Goal: Transaction & Acquisition: Purchase product/service

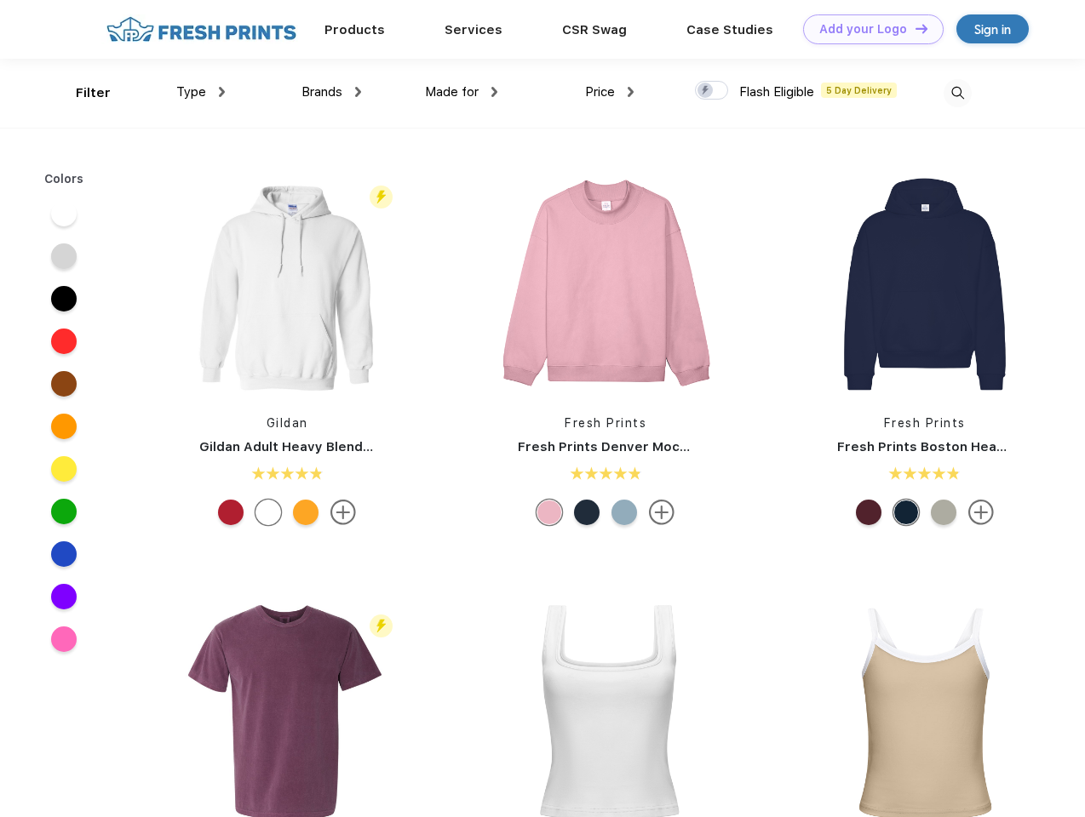
click at [867, 29] on link "Add your Logo Design Tool" at bounding box center [873, 29] width 140 height 30
click at [0, 0] on div "Design Tool" at bounding box center [0, 0] width 0 height 0
click at [913, 28] on link "Add your Logo Design Tool" at bounding box center [873, 29] width 140 height 30
click at [82, 93] on div "Filter" at bounding box center [93, 93] width 35 height 20
click at [201, 92] on span "Type" at bounding box center [191, 91] width 30 height 15
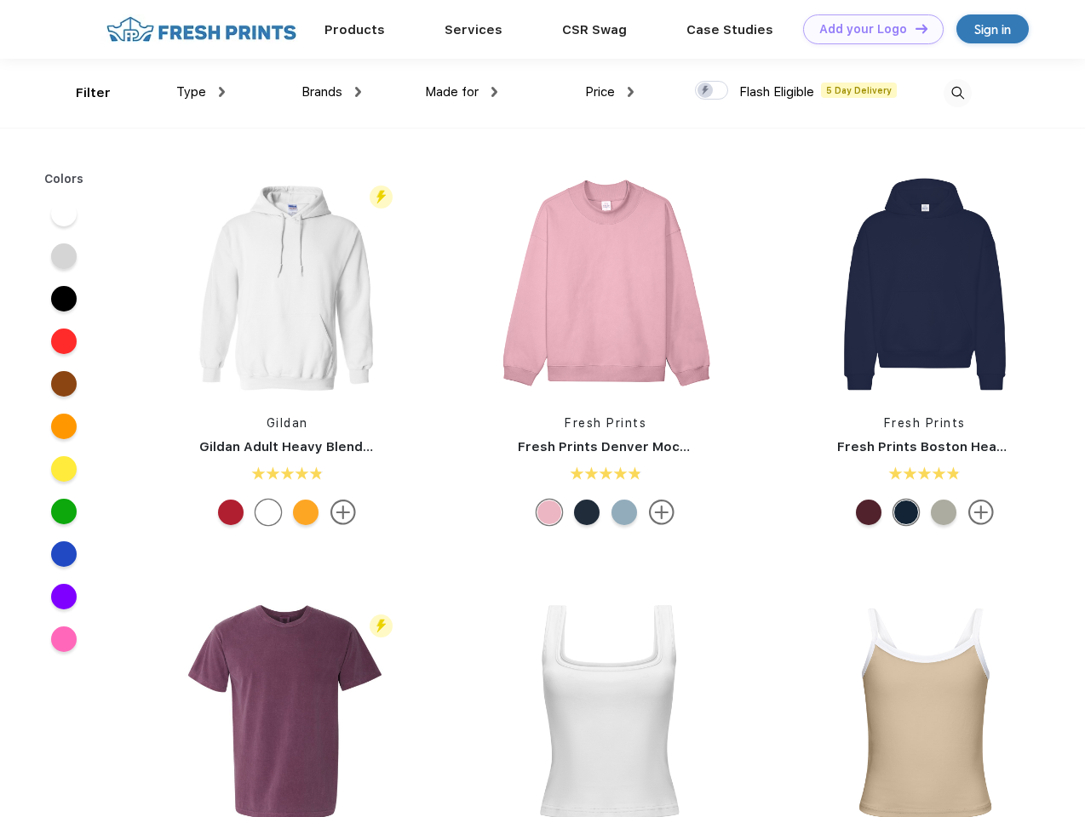
click at [331, 92] on span "Brands" at bounding box center [321, 91] width 41 height 15
click at [461, 92] on span "Made for" at bounding box center [452, 91] width 54 height 15
click at [610, 92] on span "Price" at bounding box center [600, 91] width 30 height 15
click at [712, 91] on div at bounding box center [711, 90] width 33 height 19
click at [706, 91] on input "checkbox" at bounding box center [700, 85] width 11 height 11
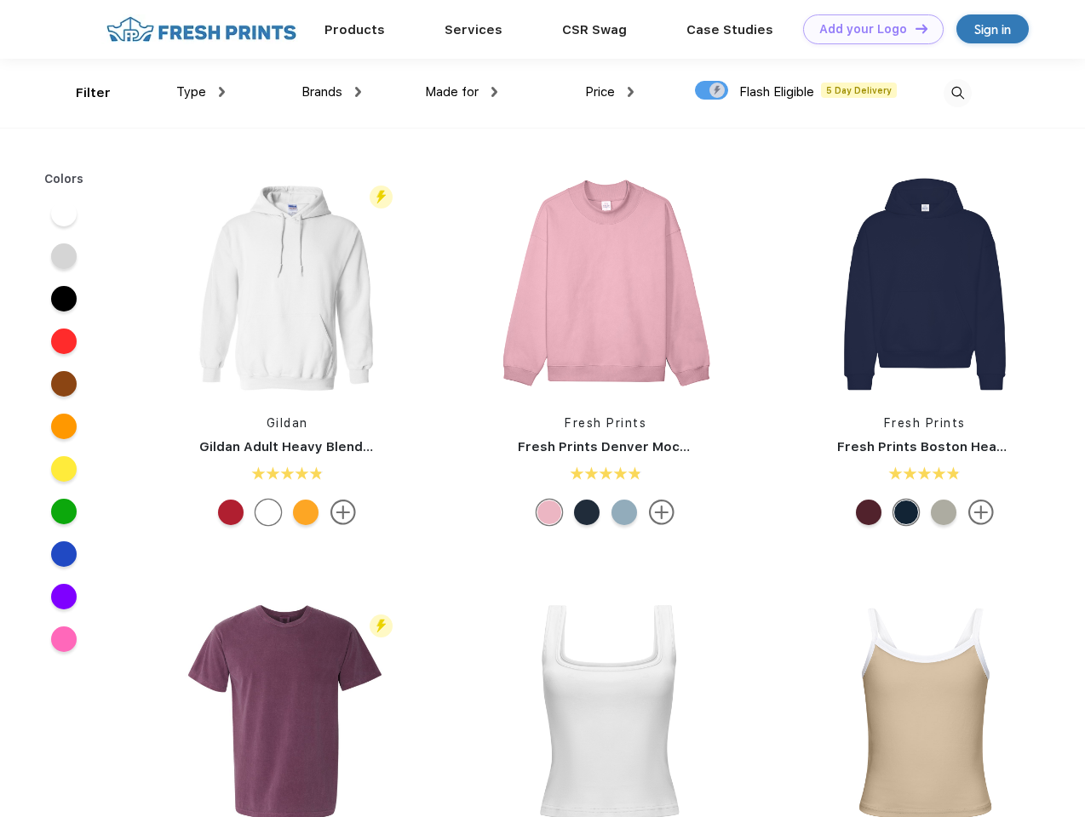
click at [957, 93] on img at bounding box center [957, 93] width 28 height 28
